Goal: Task Accomplishment & Management: Use online tool/utility

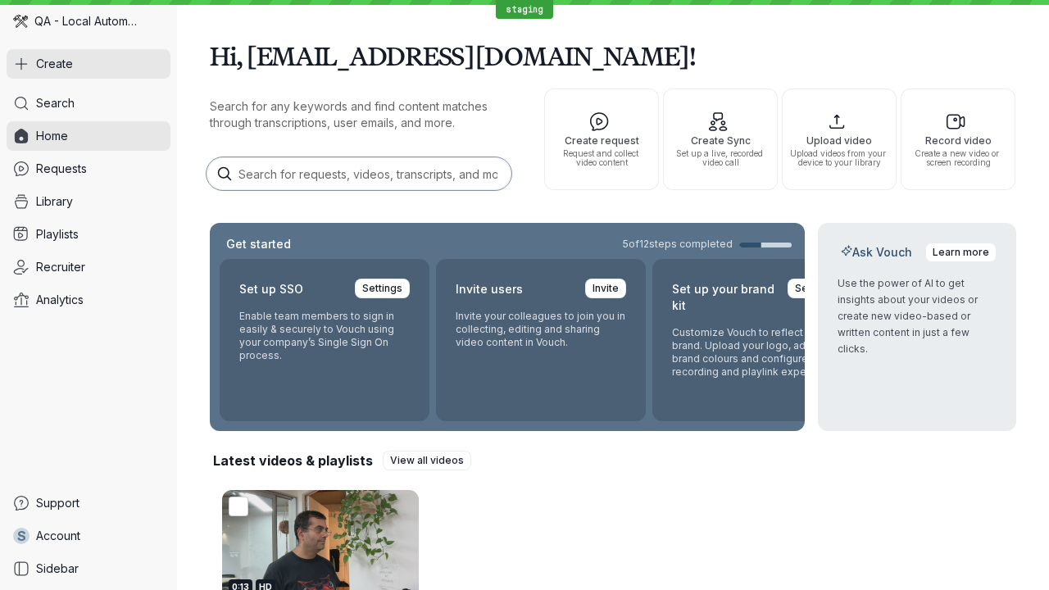
click at [88, 64] on button "Create" at bounding box center [89, 63] width 164 height 29
